Goal: Transaction & Acquisition: Obtain resource

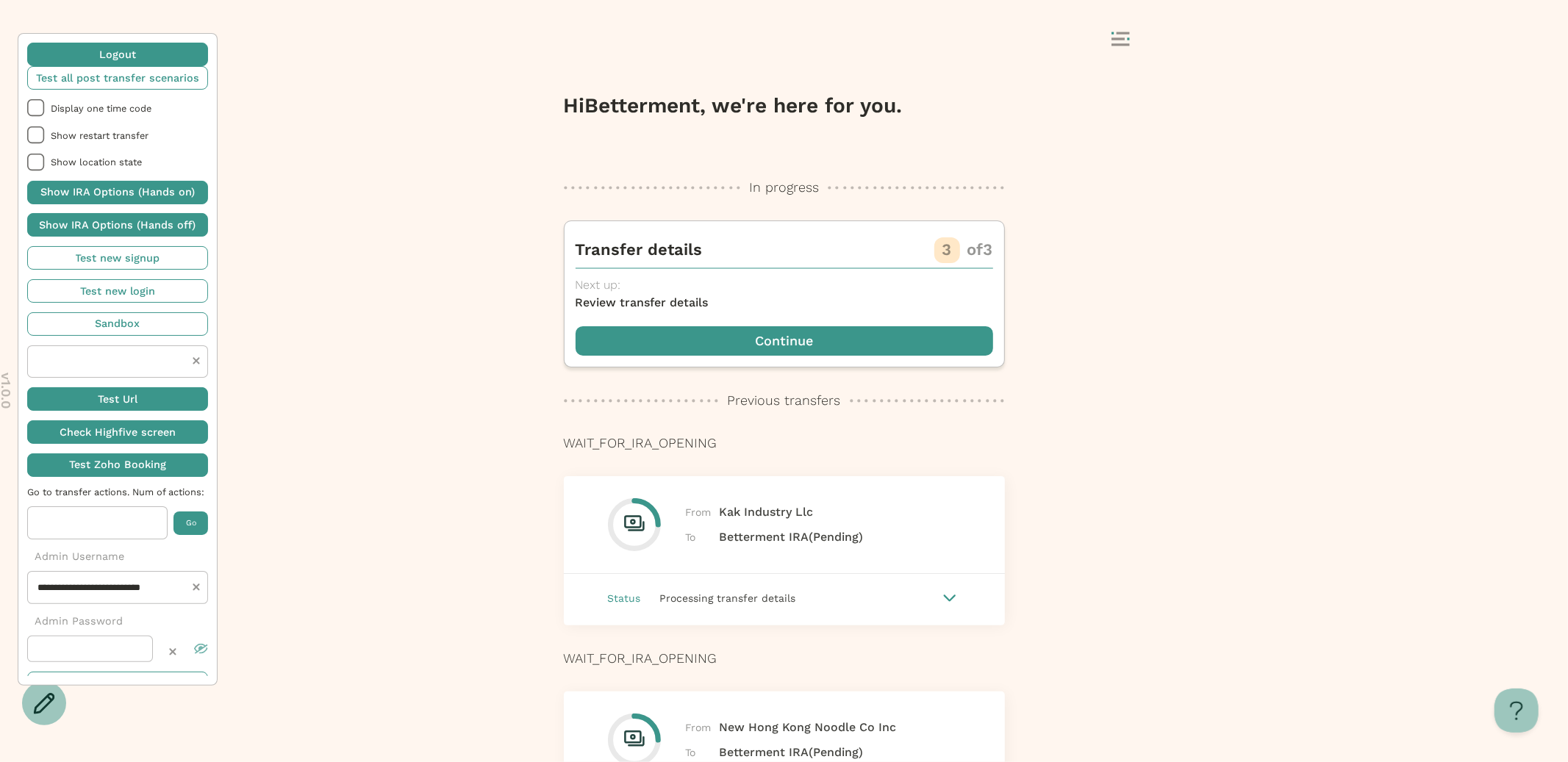
click at [146, 188] on span "button" at bounding box center [117, 192] width 181 height 23
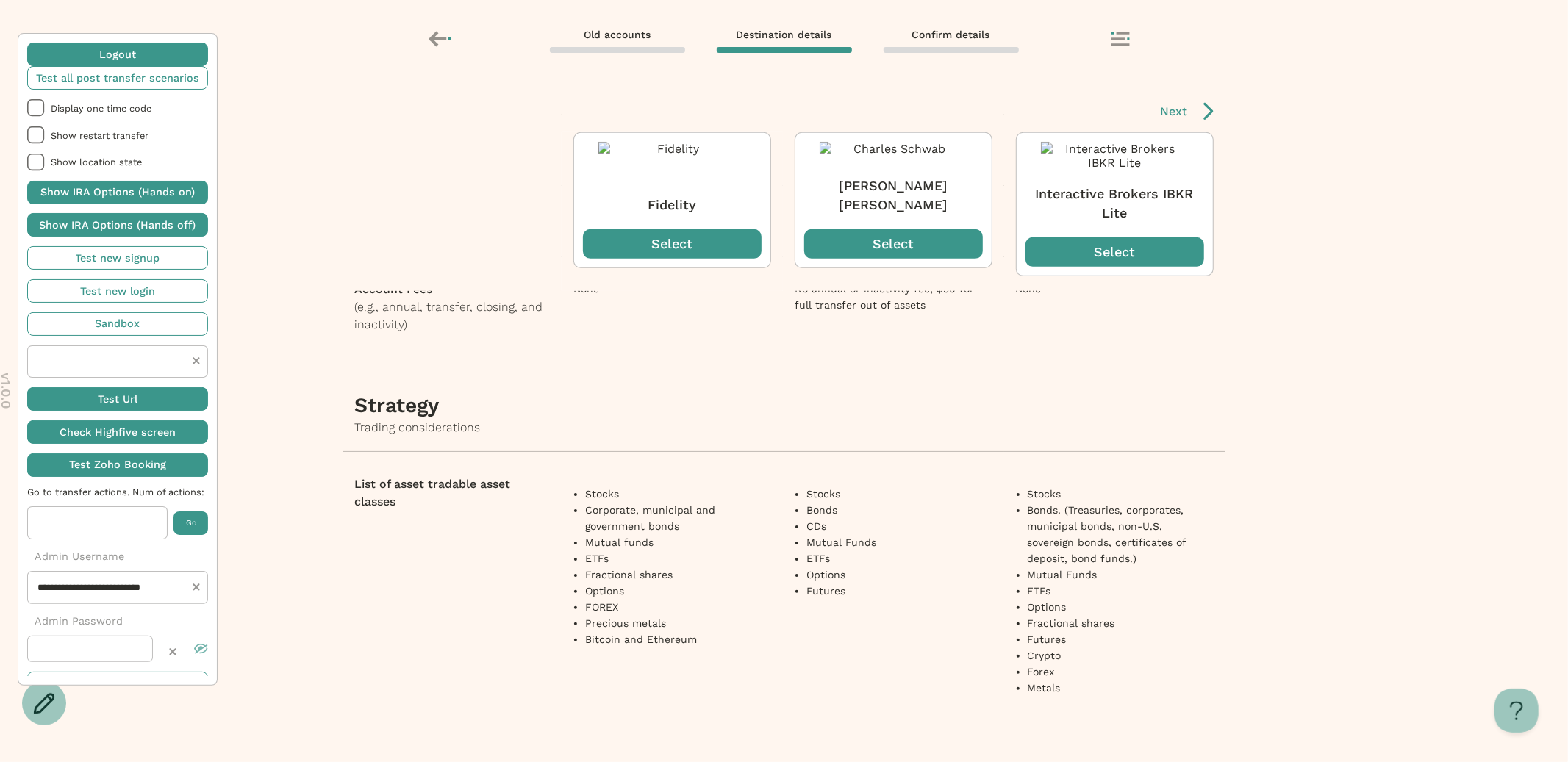
scroll to position [398, 0]
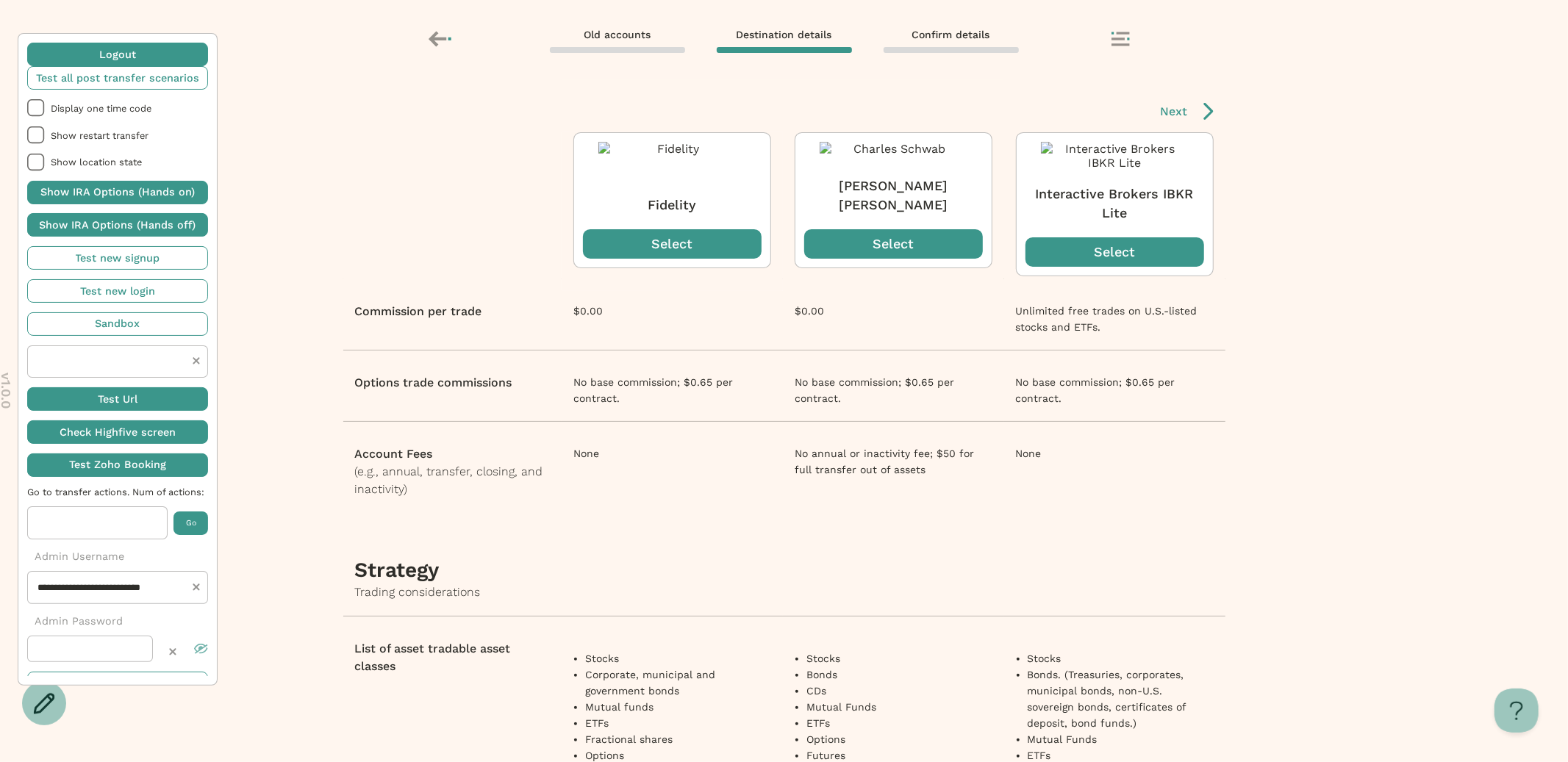
click at [686, 244] on p "Select" at bounding box center [672, 244] width 42 height 19
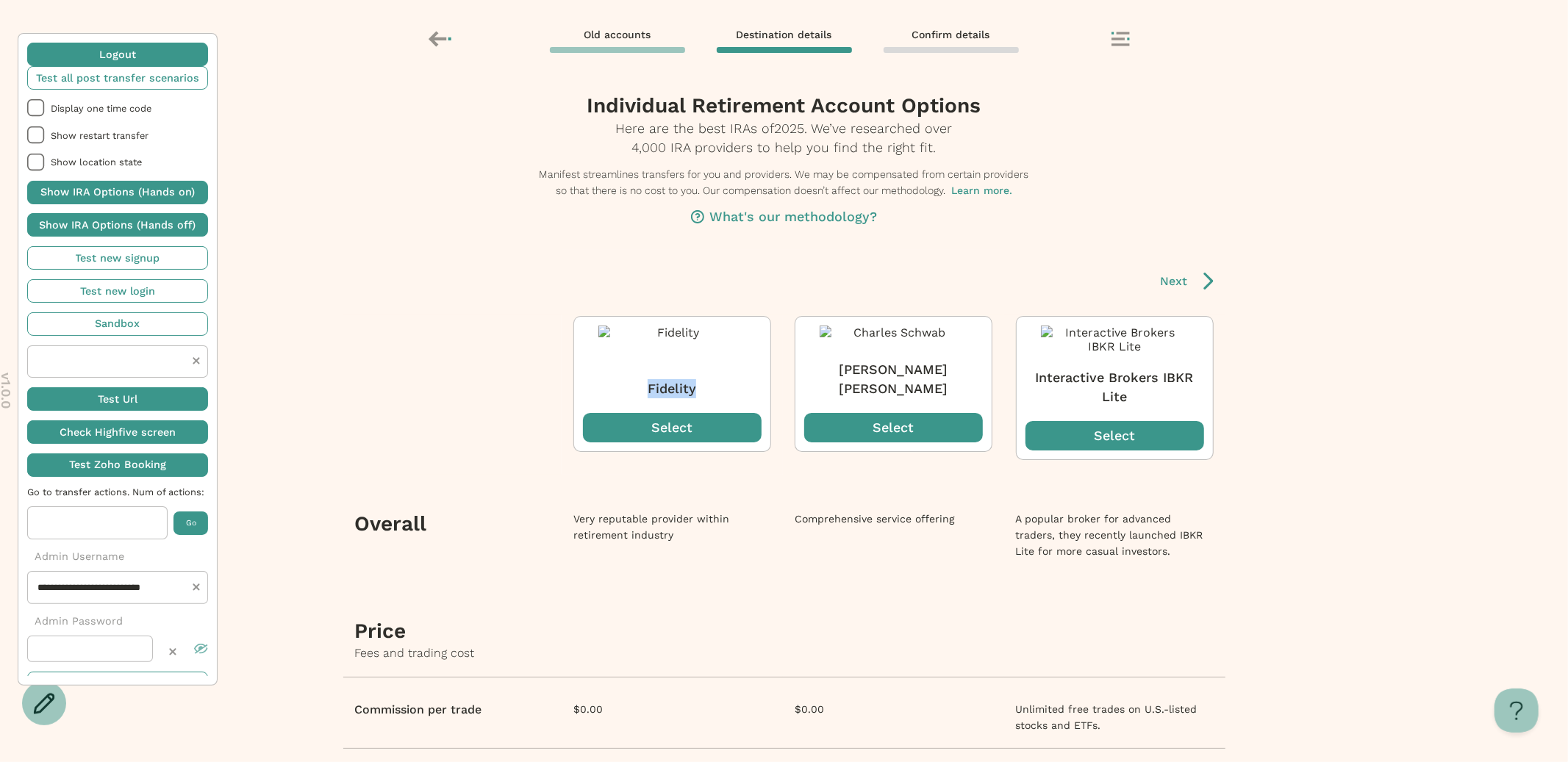
drag, startPoint x: 705, startPoint y: 386, endPoint x: 611, endPoint y: 386, distance: 94.0
click at [611, 386] on p "Fidelity" at bounding box center [673, 388] width 179 height 19
copy p "Fidelity"
click at [691, 532] on div "Very reputable provider within retirement industry" at bounding box center [672, 527] width 198 height 33
drag, startPoint x: 682, startPoint y: 542, endPoint x: 565, endPoint y: 530, distance: 117.6
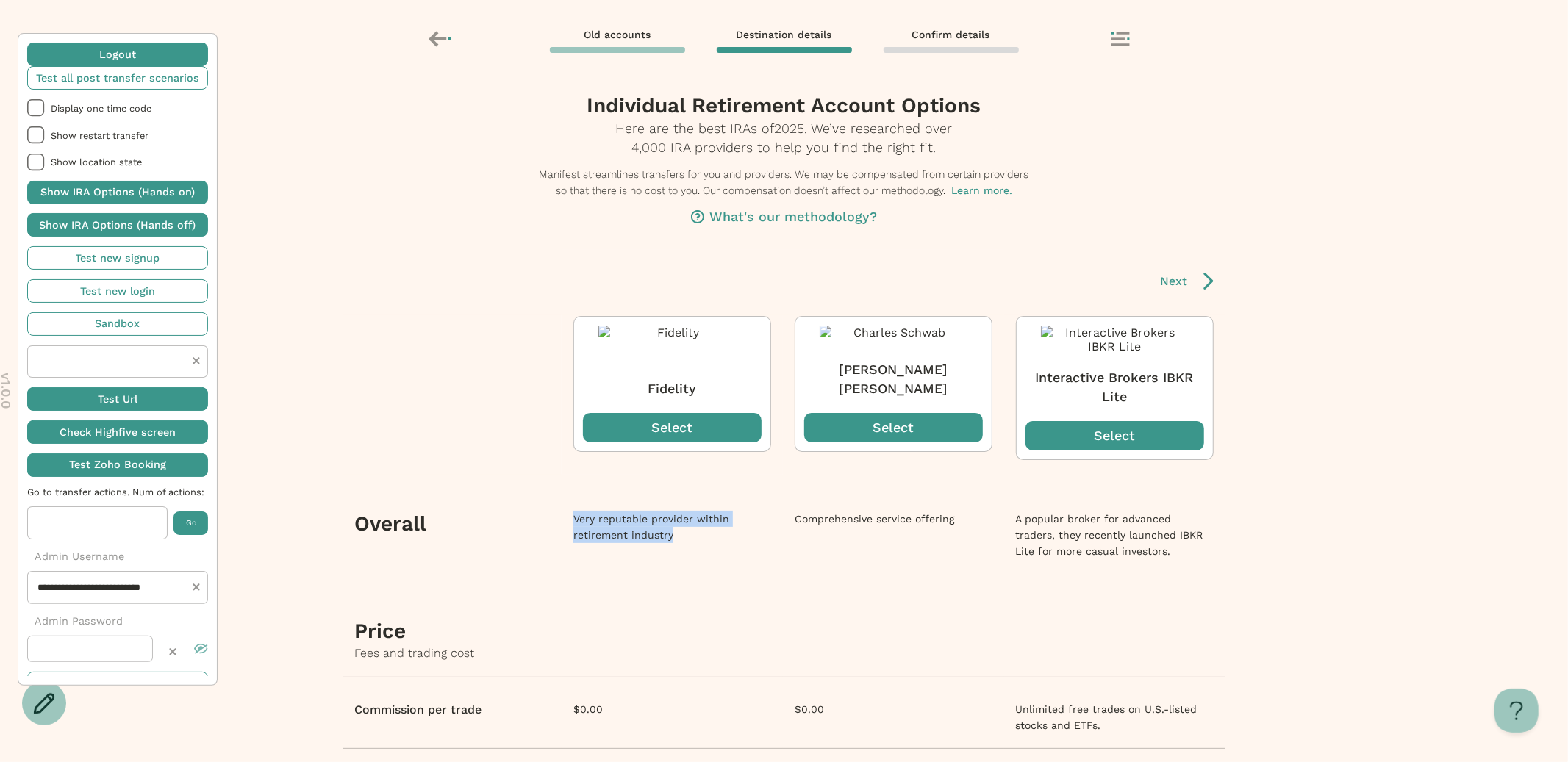
click at [565, 530] on td "Very reputable provider within retirement industry" at bounding box center [672, 541] width 221 height 107
copy div "Very reputable provider within retirement industry"
